Goal: Information Seeking & Learning: Learn about a topic

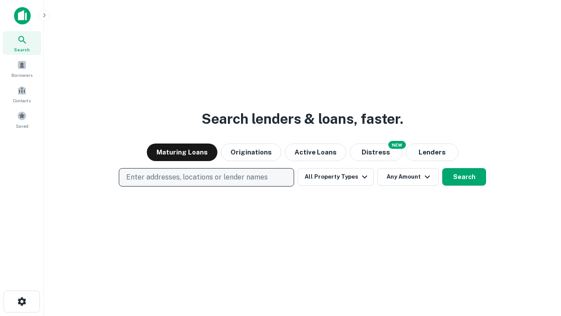
click at [206, 177] on p "Enter addresses, locations or lender names" at bounding box center [197, 177] width 142 height 11
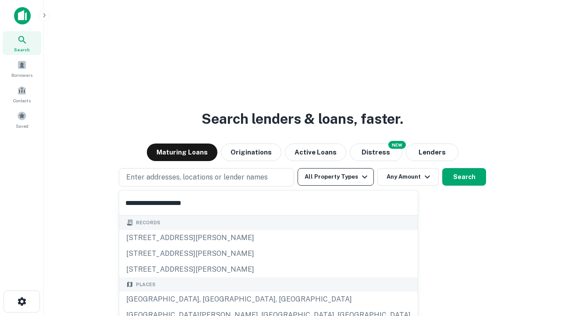
click at [209, 299] on div "[GEOGRAPHIC_DATA], [GEOGRAPHIC_DATA], [GEOGRAPHIC_DATA]" at bounding box center [268, 299] width 298 height 16
click at [336, 177] on button "All Property Types" at bounding box center [336, 177] width 76 height 18
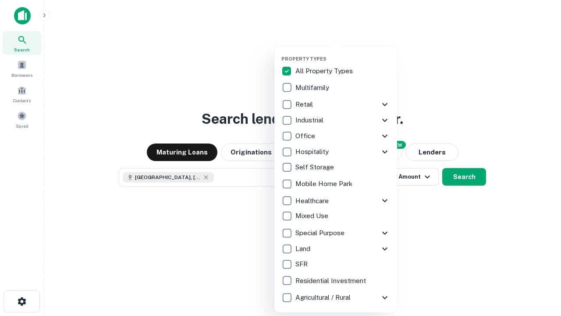
click at [343, 53] on button "button" at bounding box center [342, 53] width 123 height 0
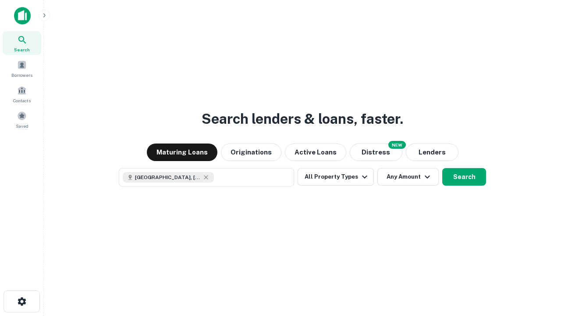
scroll to position [14, 0]
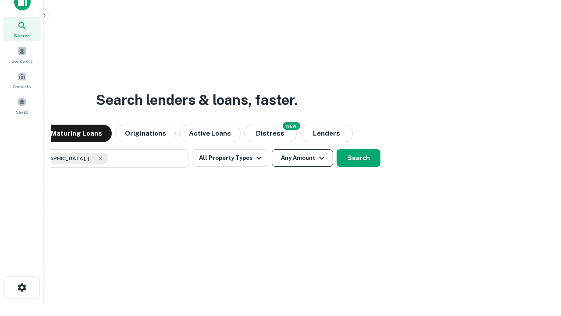
click at [272, 149] on button "Any Amount" at bounding box center [302, 158] width 61 height 18
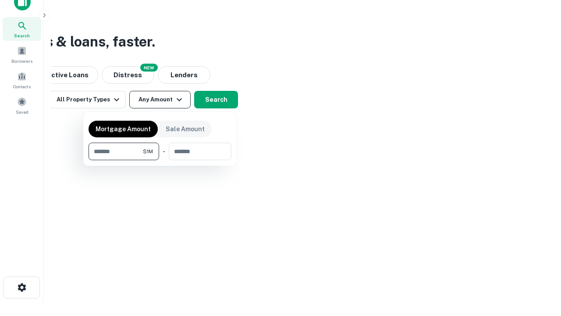
type input "*******"
click at [160, 160] on button "button" at bounding box center [160, 160] width 143 height 0
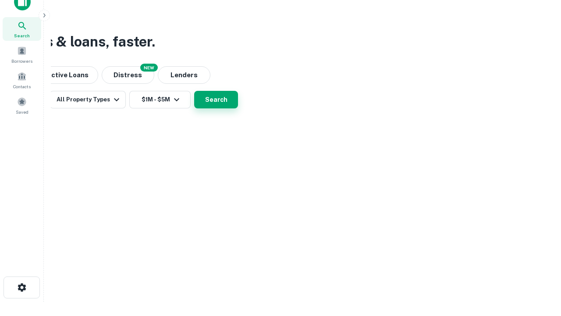
click at [238, 108] on button "Search" at bounding box center [216, 100] width 44 height 18
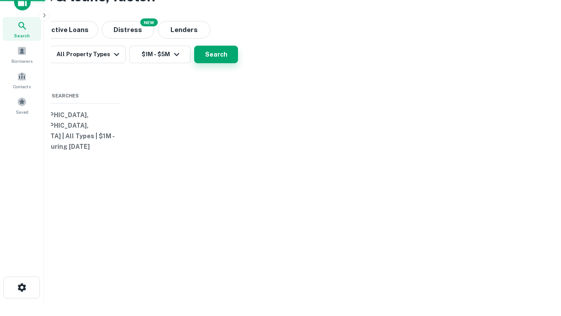
scroll to position [0, 162]
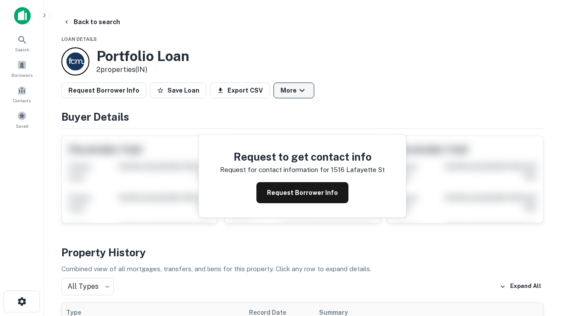
click at [294, 90] on button "More" at bounding box center [293, 90] width 41 height 16
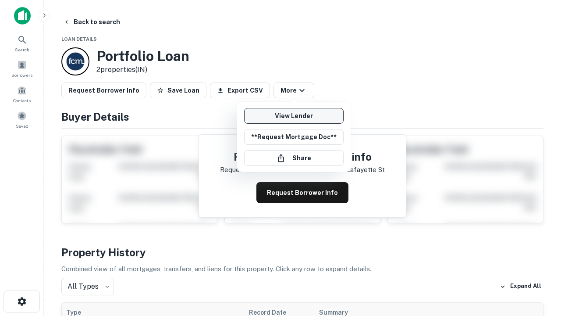
click at [294, 116] on link "View Lender" at bounding box center [293, 116] width 99 height 16
